Goal: Communication & Community: Answer question/provide support

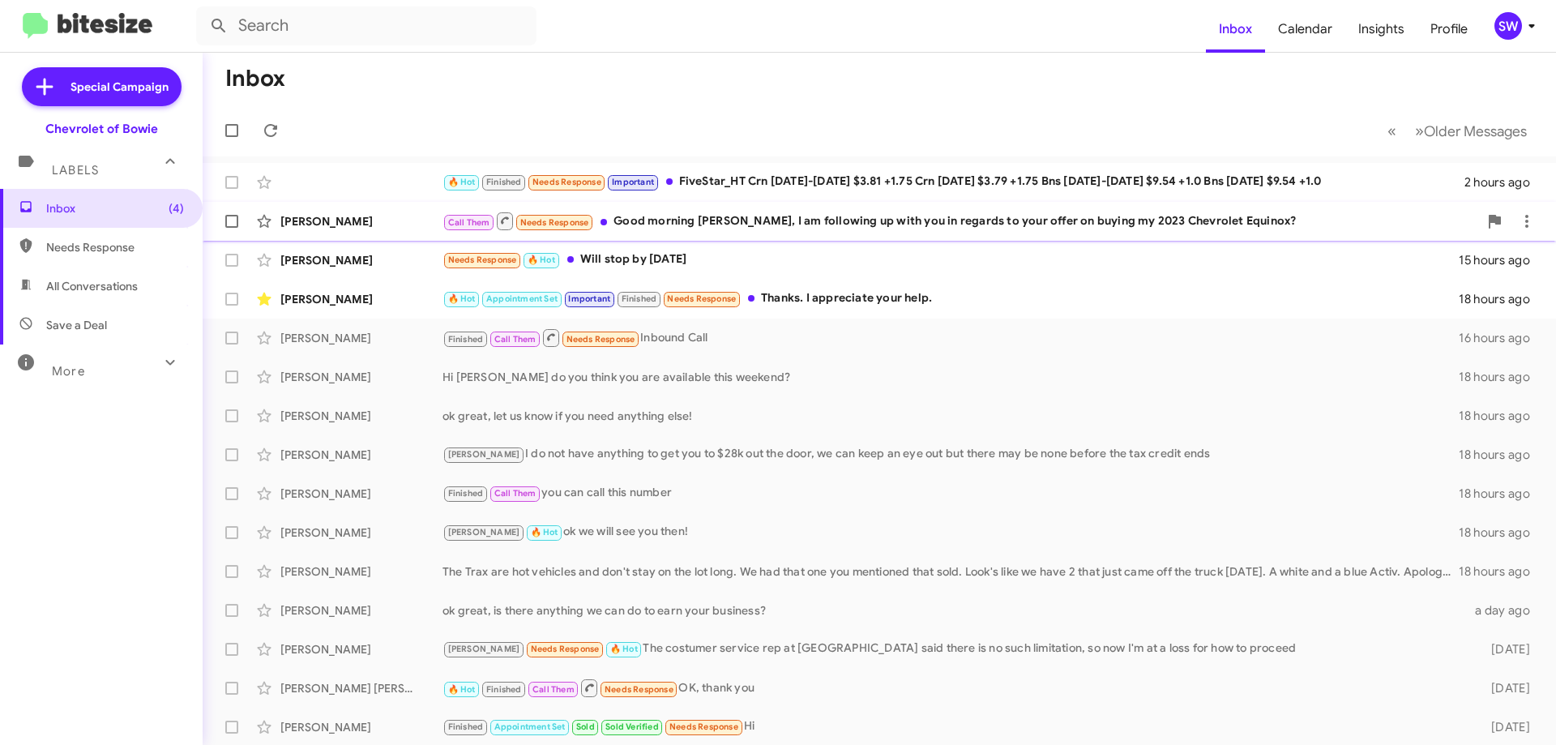
click at [748, 227] on div "Call Them Needs Response Good morning Stephanie, I am following up with you in …" at bounding box center [959, 221] width 1035 height 20
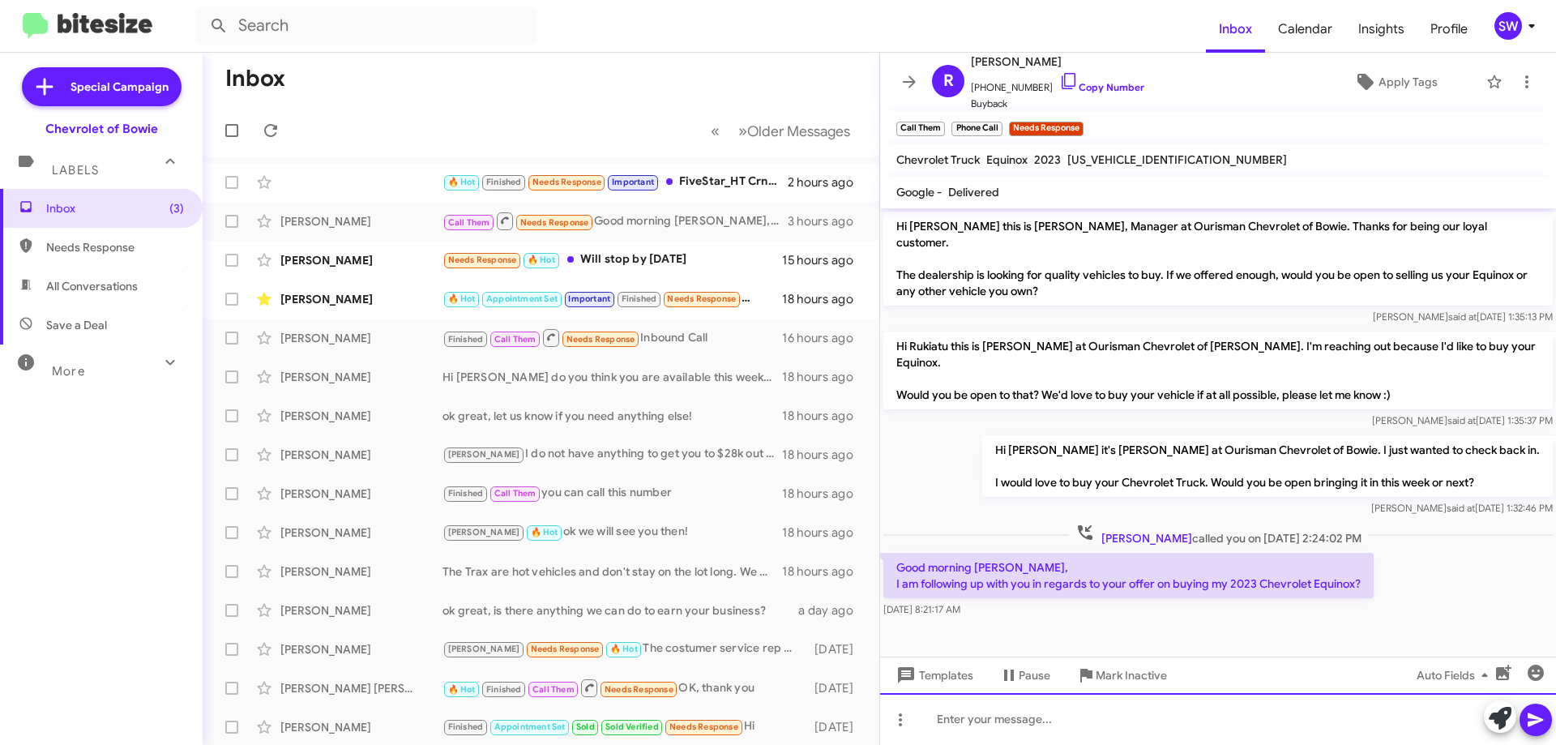
click at [1031, 716] on div at bounding box center [1218, 719] width 676 height 52
drag, startPoint x: 1541, startPoint y: 743, endPoint x: 1538, endPoint y: 732, distance: 11.0
click at [1540, 741] on div "Hi yes, when can you bring it to the dealership?" at bounding box center [1218, 719] width 676 height 52
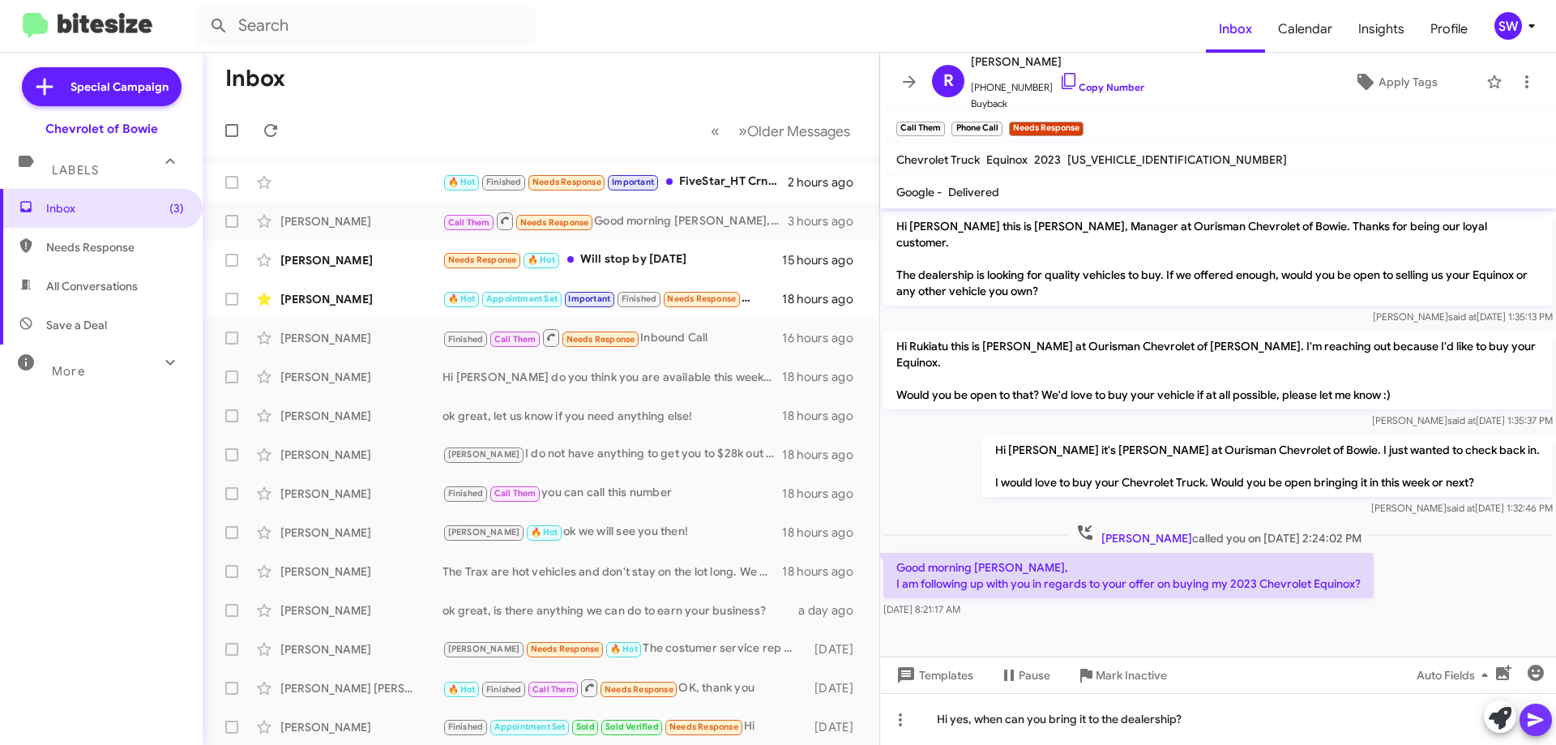
drag, startPoint x: 1540, startPoint y: 719, endPoint x: 1505, endPoint y: 706, distance: 37.2
click at [1539, 716] on icon at bounding box center [1535, 719] width 19 height 19
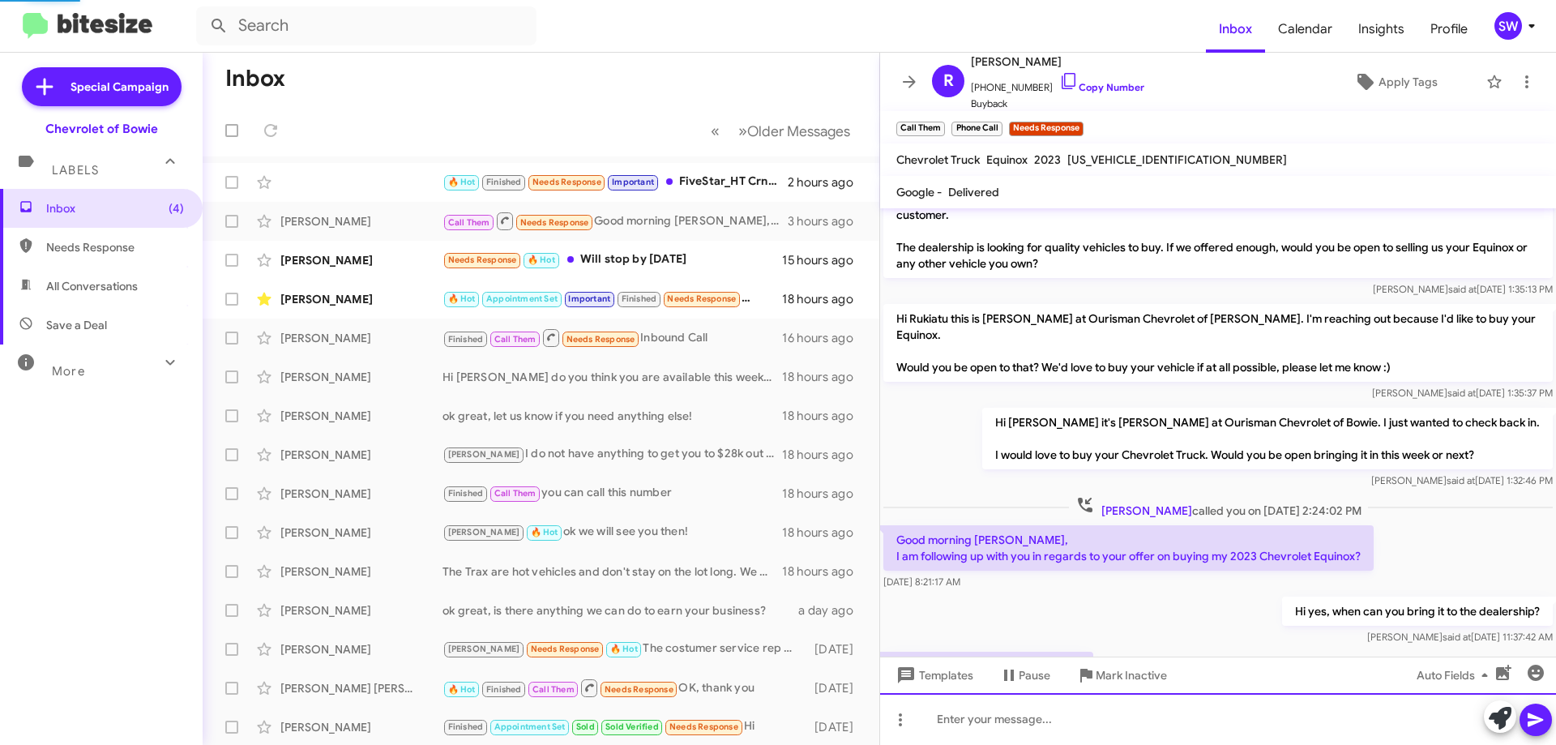
scroll to position [87, 0]
